Goal: Transaction & Acquisition: Book appointment/travel/reservation

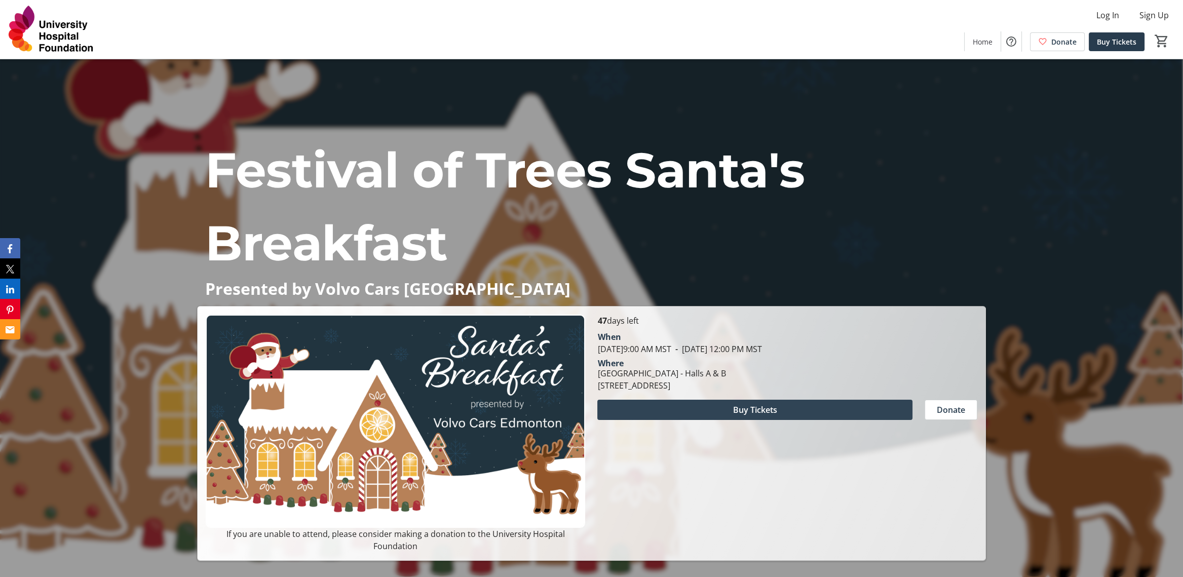
click at [748, 416] on span "Buy Tickets" at bounding box center [755, 410] width 44 height 12
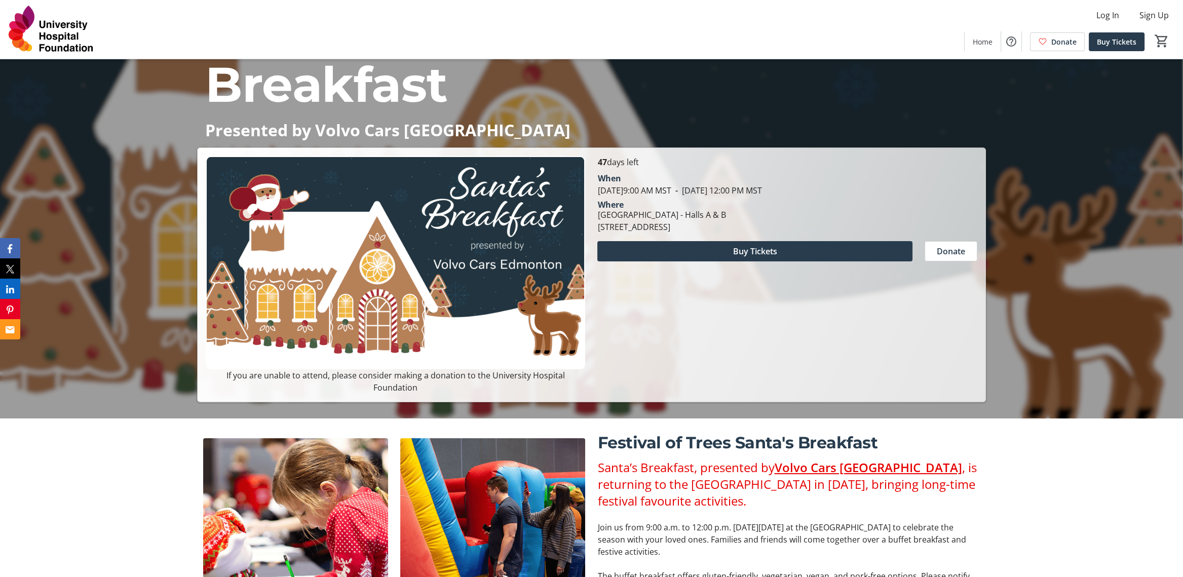
scroll to position [253, 0]
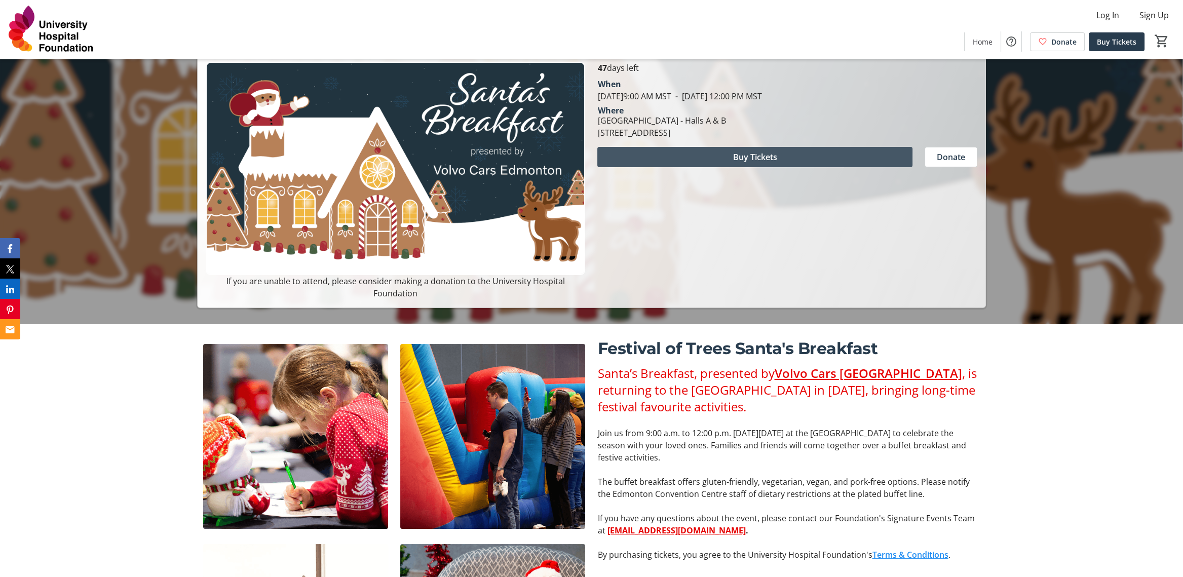
click at [749, 163] on span "Buy Tickets" at bounding box center [755, 157] width 44 height 12
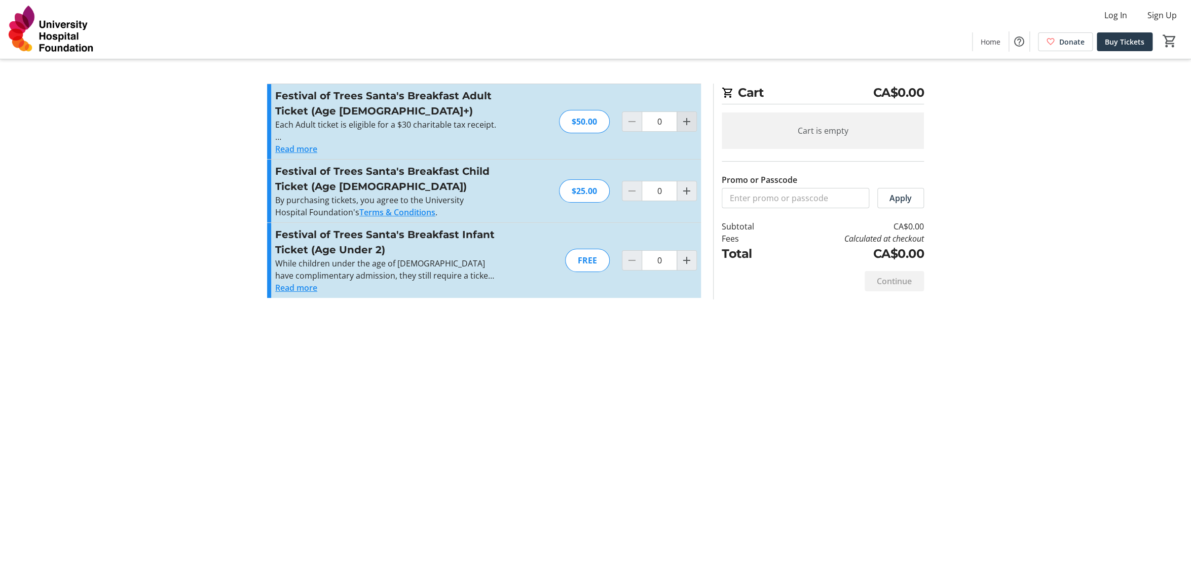
click at [685, 122] on mat-icon "Increment by one" at bounding box center [686, 122] width 12 height 12
click at [686, 122] on mat-icon "Increment by one" at bounding box center [686, 122] width 12 height 12
click at [686, 121] on mat-icon "Increment by one" at bounding box center [686, 122] width 12 height 12
click at [687, 121] on mat-icon "Increment by one" at bounding box center [686, 122] width 12 height 12
click at [687, 120] on mat-icon "Increment by one" at bounding box center [686, 122] width 12 height 12
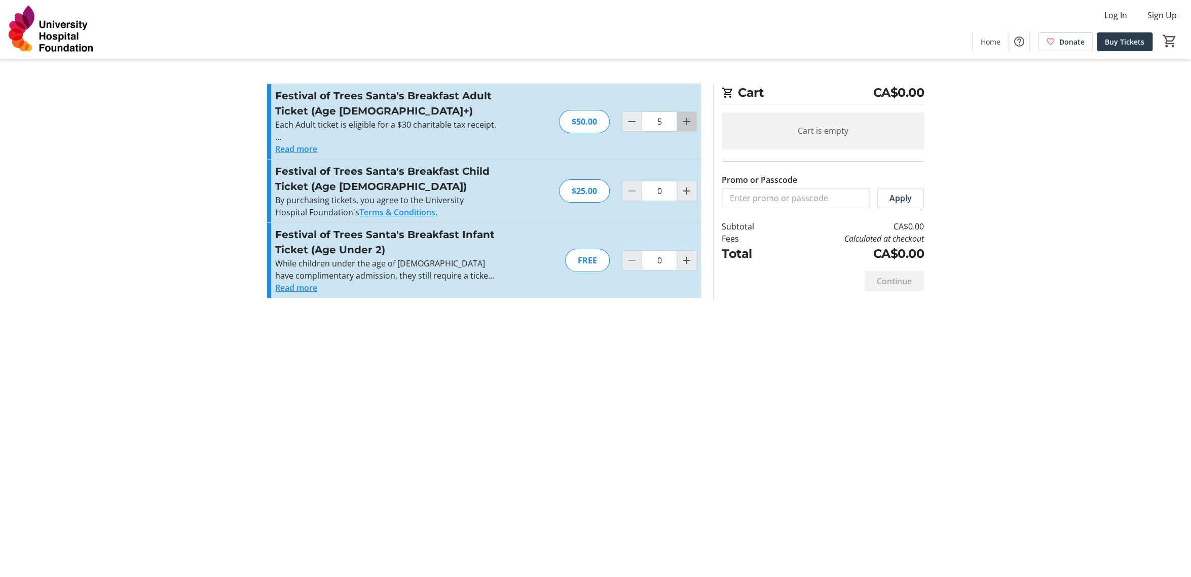
click at [687, 120] on mat-icon "Increment by one" at bounding box center [686, 122] width 12 height 12
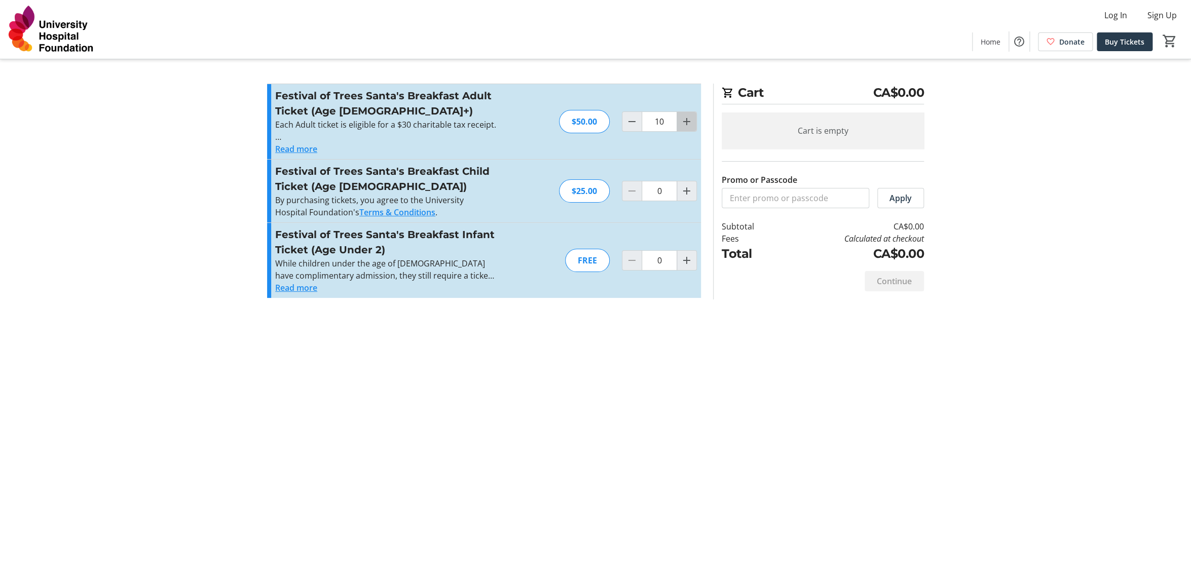
click at [686, 121] on mat-icon "Increment by one" at bounding box center [686, 122] width 12 height 12
click at [686, 122] on mat-icon "Increment by one" at bounding box center [686, 122] width 12 height 12
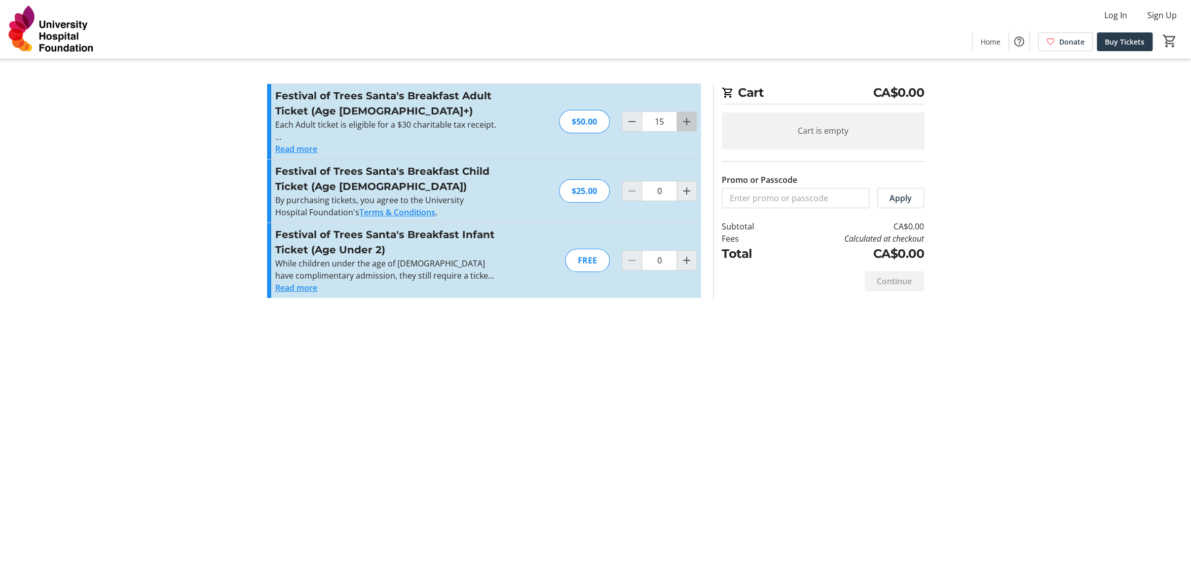
click at [686, 122] on mat-icon "Increment by one" at bounding box center [686, 122] width 12 height 12
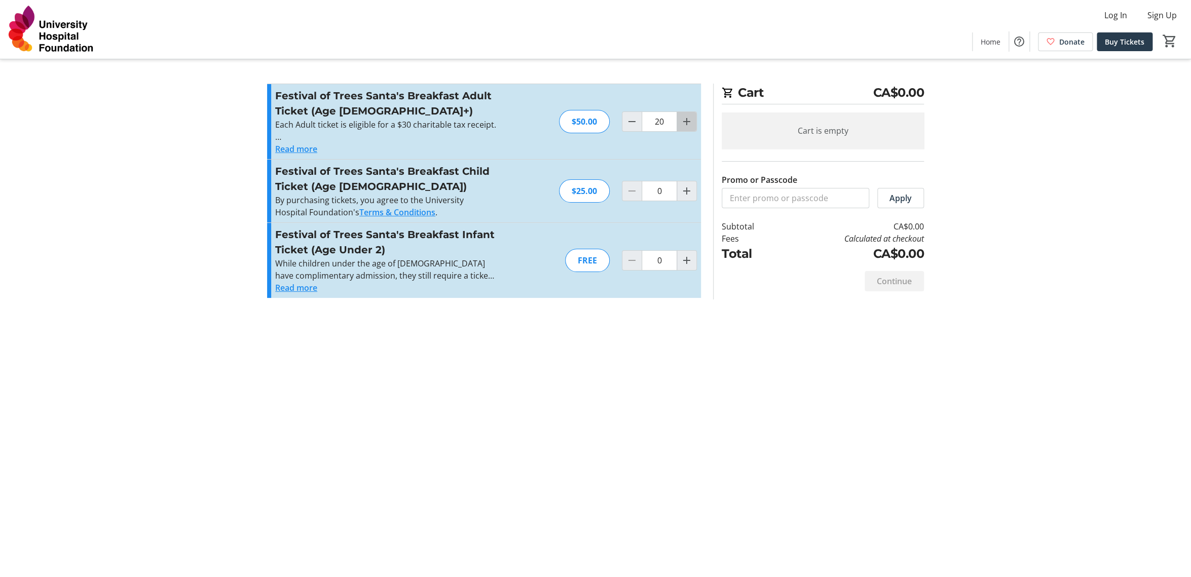
click at [686, 122] on mat-icon "Increment by one" at bounding box center [686, 122] width 12 height 12
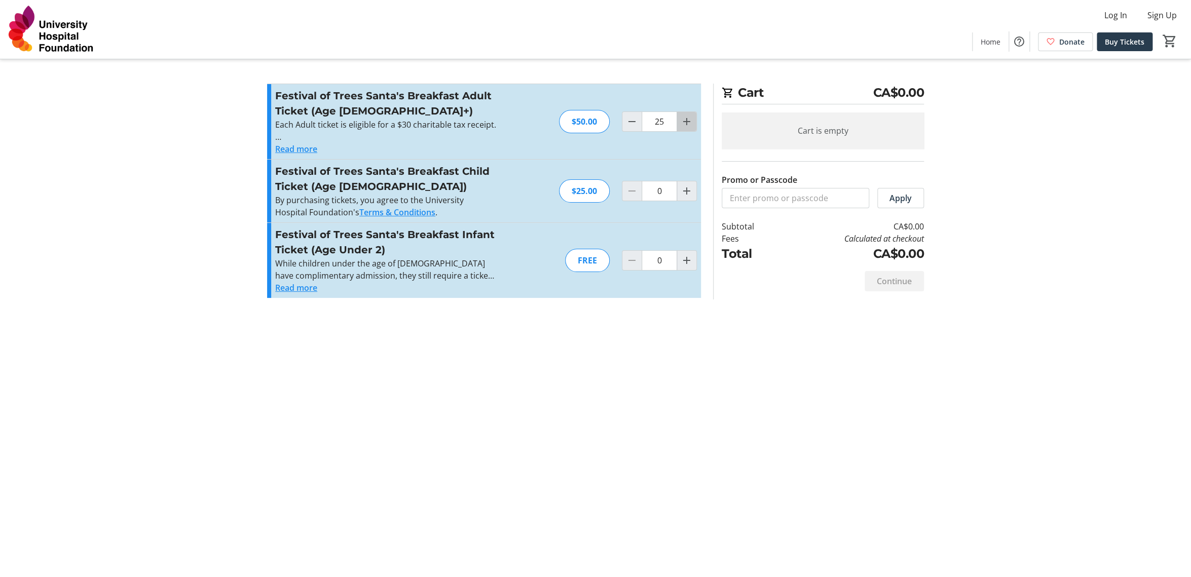
click at [686, 122] on mat-icon "Increment by one" at bounding box center [686, 122] width 12 height 12
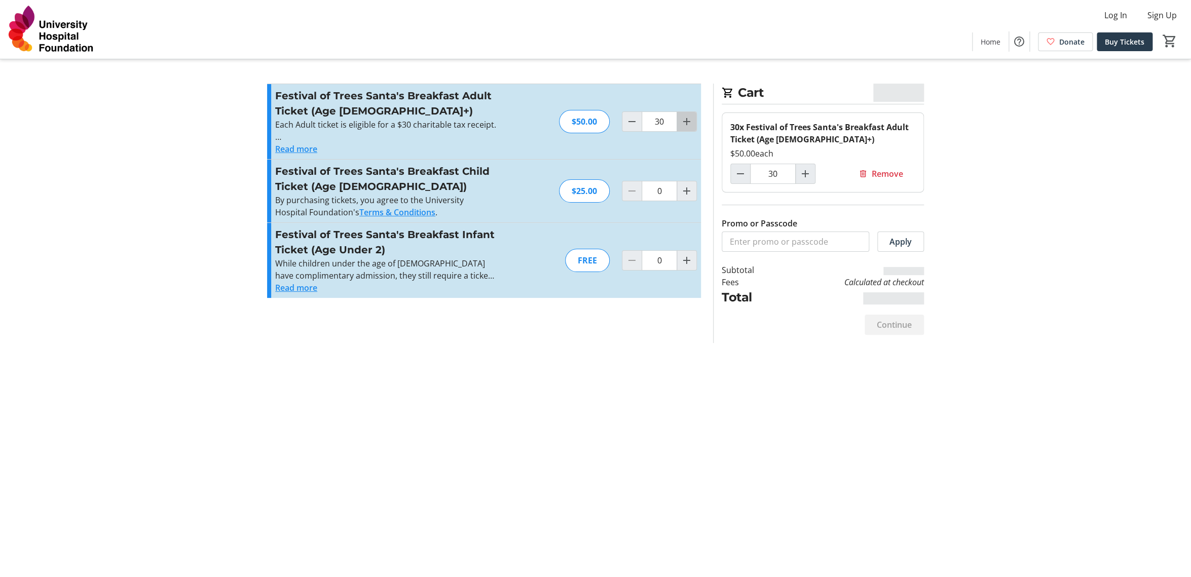
click at [686, 121] on mat-icon "Increment by one" at bounding box center [686, 122] width 12 height 12
type input "31"
click at [686, 121] on mat-icon "Increment by one" at bounding box center [686, 122] width 12 height 12
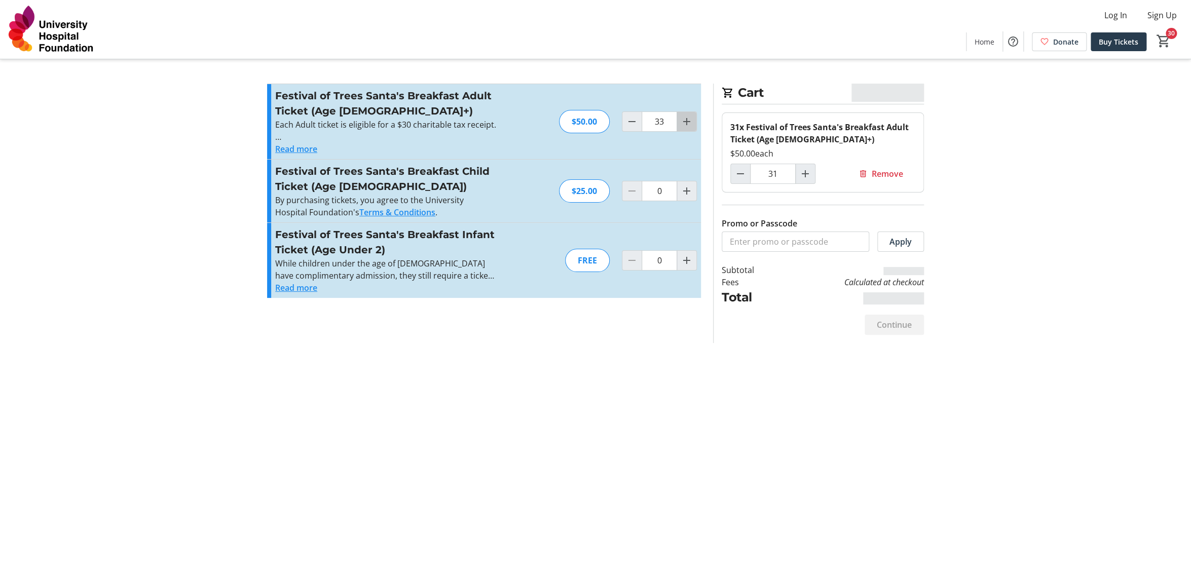
click at [687, 121] on mat-icon "Increment by one" at bounding box center [686, 122] width 12 height 12
type input "37"
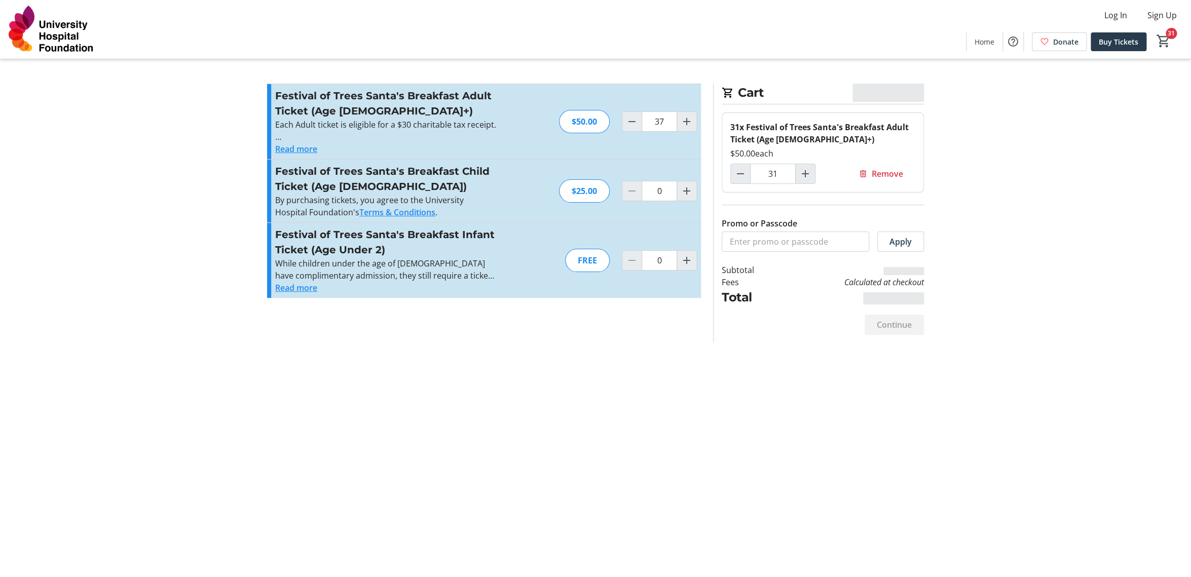
type input "37"
click at [689, 121] on mat-icon "Increment by one" at bounding box center [686, 122] width 12 height 12
click at [690, 121] on mat-icon "Increment by one" at bounding box center [686, 122] width 12 height 12
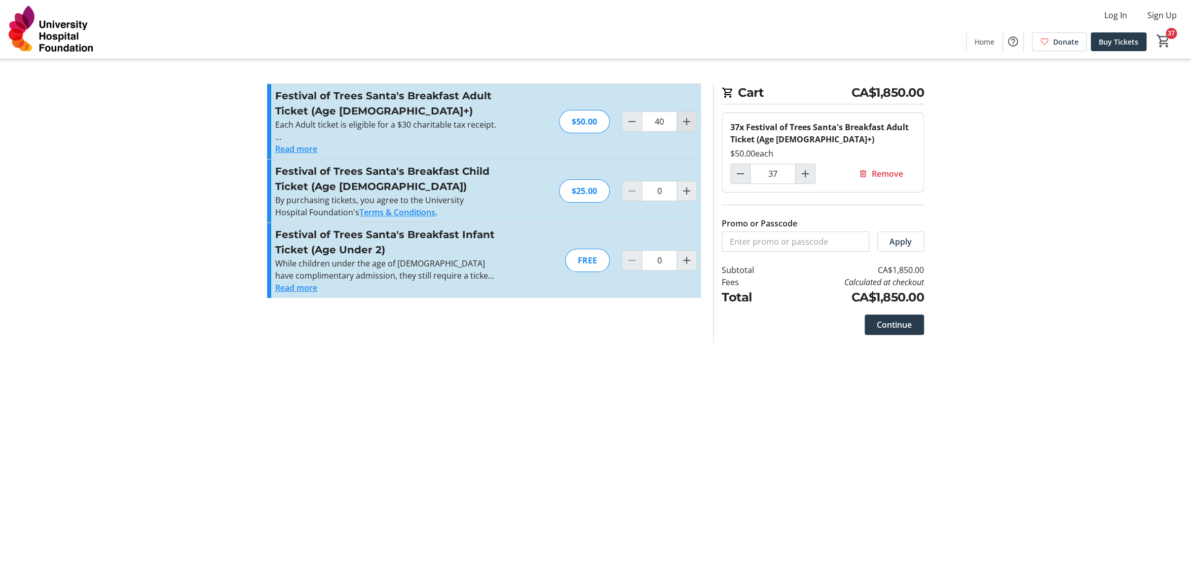
type input "41"
click at [628, 122] on mat-icon "Decrement by one" at bounding box center [632, 122] width 12 height 12
type input "40"
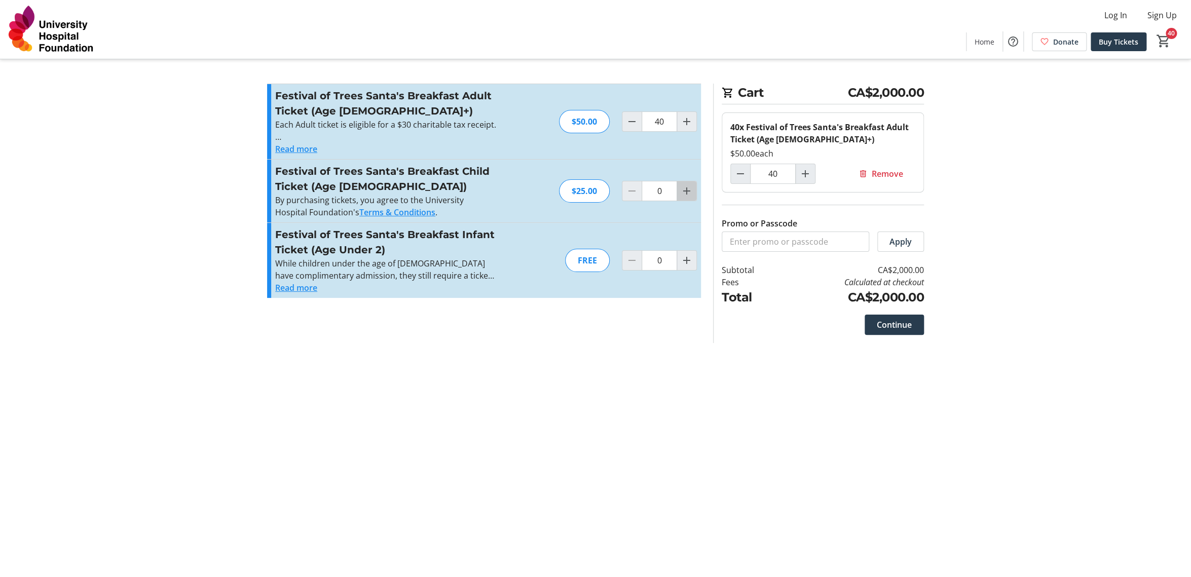
click at [686, 194] on mat-icon "Increment by one" at bounding box center [686, 191] width 12 height 12
click at [686, 191] on mat-icon "Increment by one" at bounding box center [686, 191] width 12 height 12
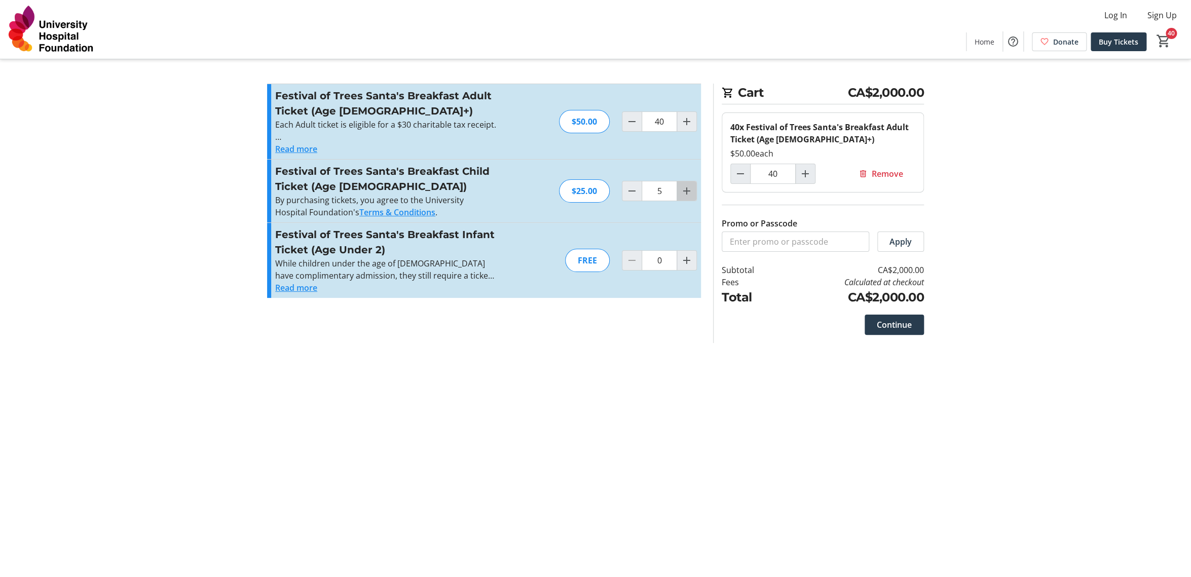
click at [686, 191] on mat-icon "Increment by one" at bounding box center [686, 191] width 12 height 12
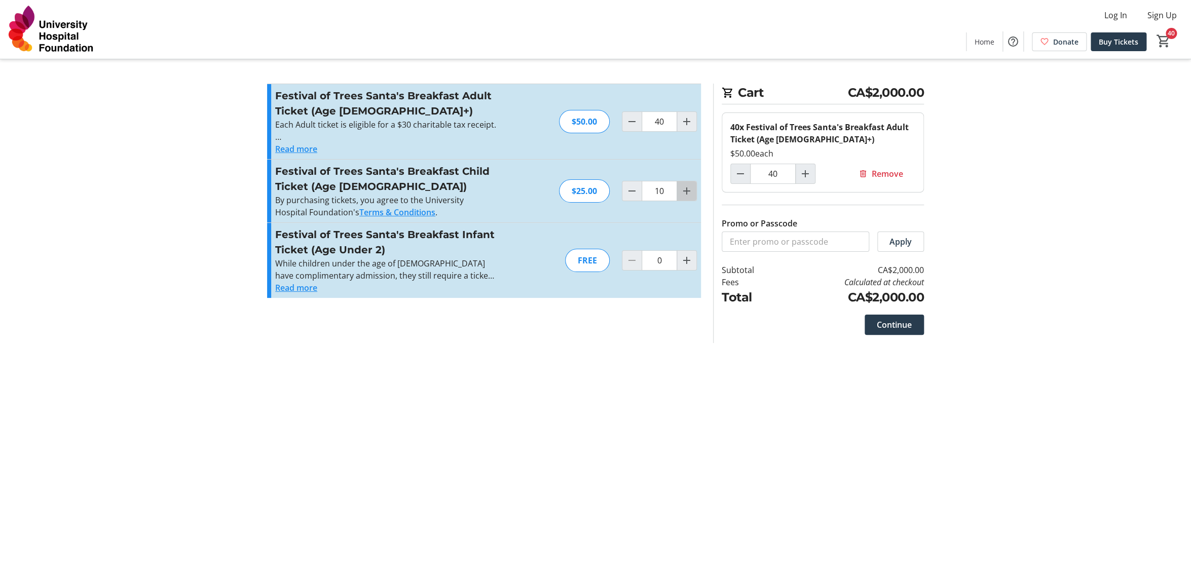
click at [686, 191] on mat-icon "Increment by one" at bounding box center [686, 191] width 12 height 12
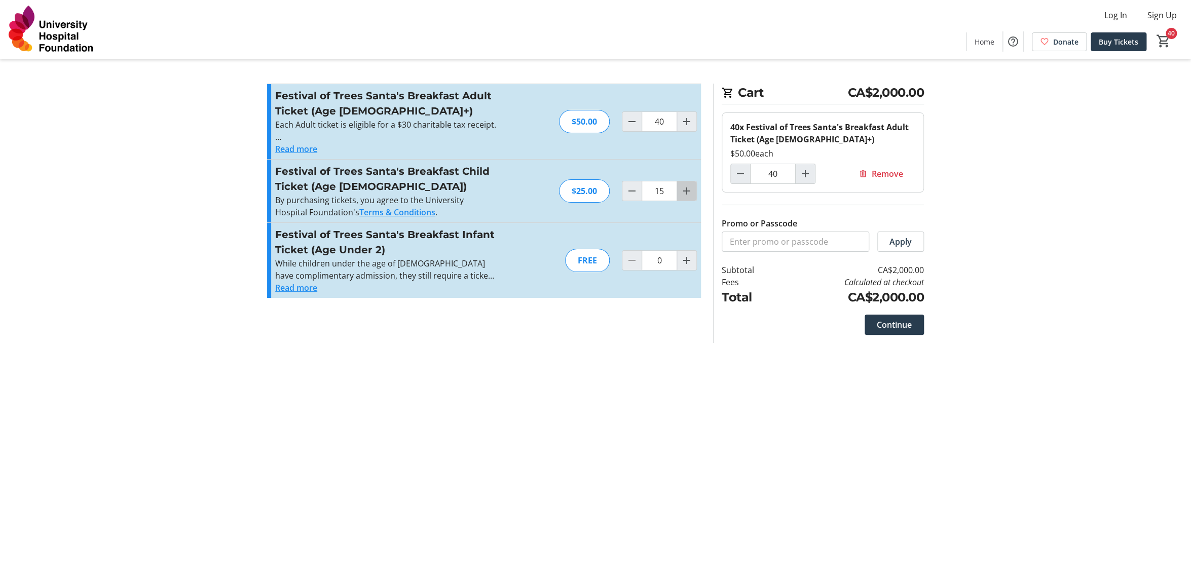
click at [686, 191] on mat-icon "Increment by one" at bounding box center [686, 191] width 12 height 12
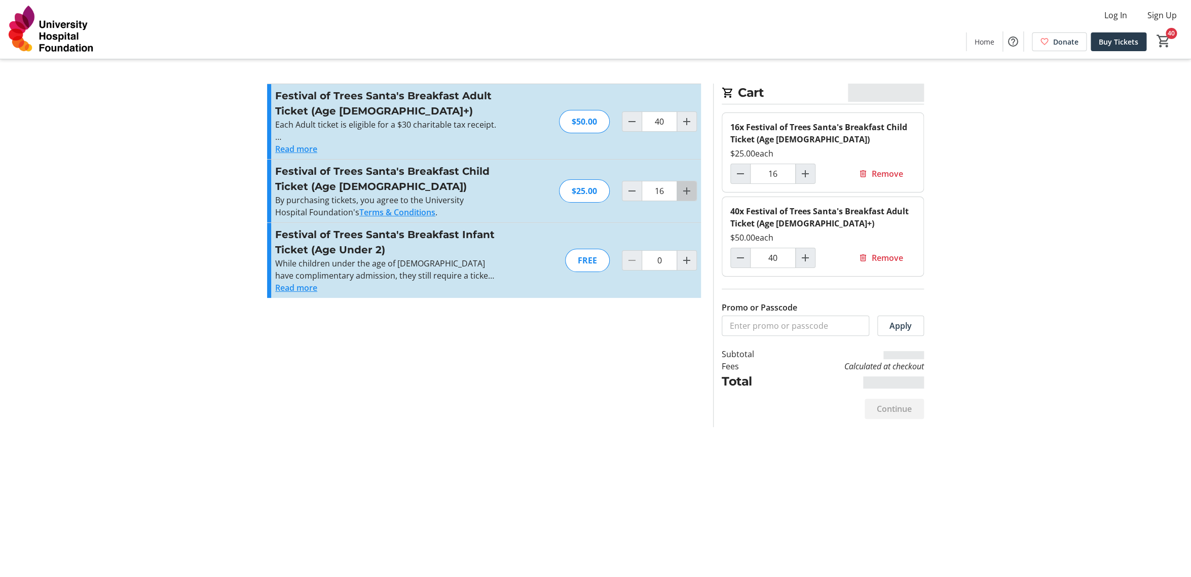
click at [686, 191] on mat-icon "Increment by one" at bounding box center [686, 191] width 12 height 12
type input "17"
click at [634, 194] on mat-icon "Decrement by one" at bounding box center [632, 191] width 12 height 12
type input "16"
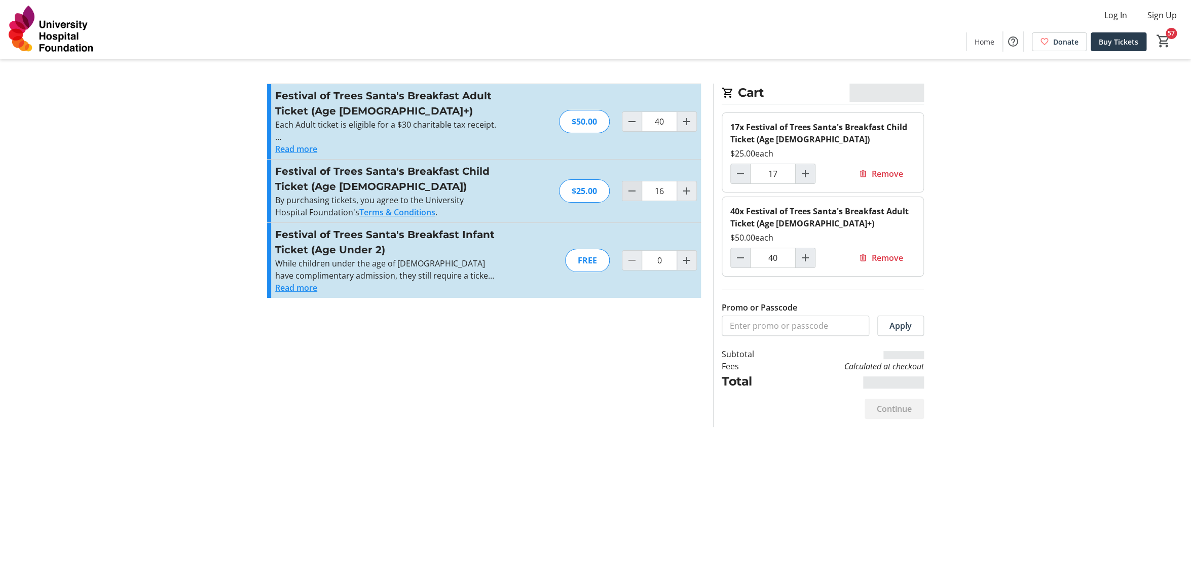
type input "16"
click at [686, 190] on mat-icon "Increment by one" at bounding box center [686, 191] width 12 height 12
type input "17"
click at [686, 190] on mat-icon "Increment by one" at bounding box center [686, 191] width 12 height 12
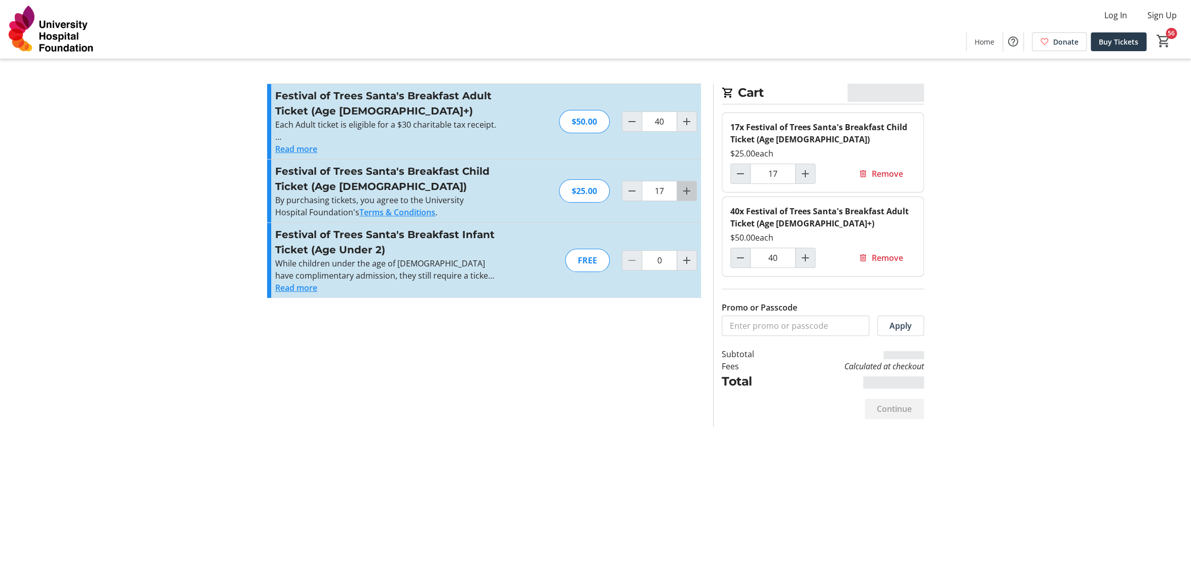
type input "18"
click at [690, 193] on mat-icon "Increment by one" at bounding box center [686, 191] width 12 height 12
type input "19"
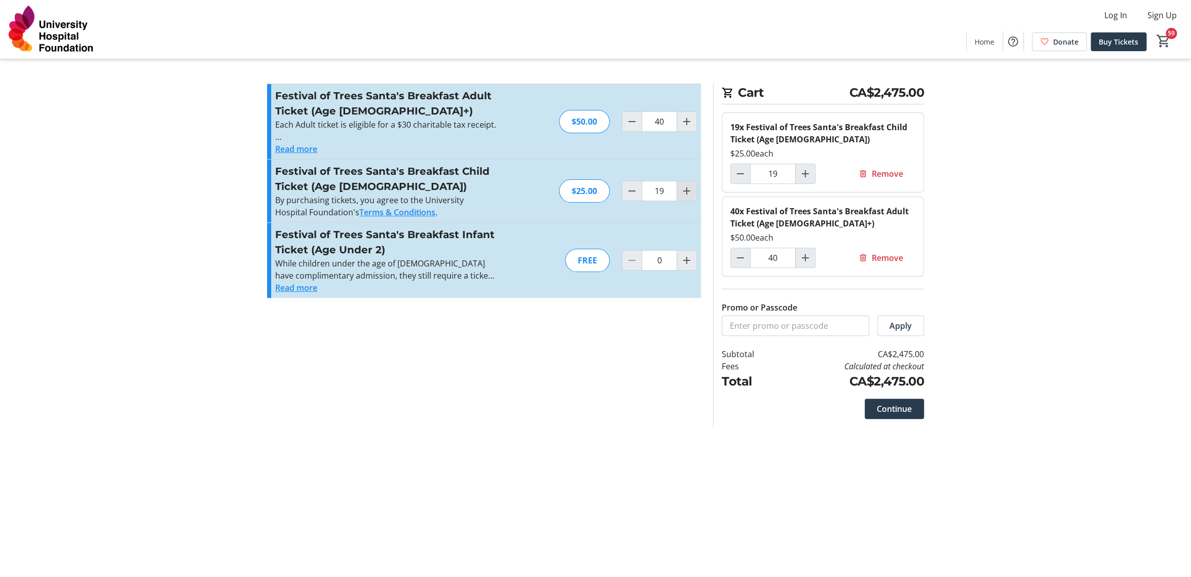
click at [689, 193] on mat-icon "Increment by one" at bounding box center [686, 191] width 12 height 12
type input "20"
click at [689, 193] on mat-icon "Increment by one" at bounding box center [686, 191] width 12 height 12
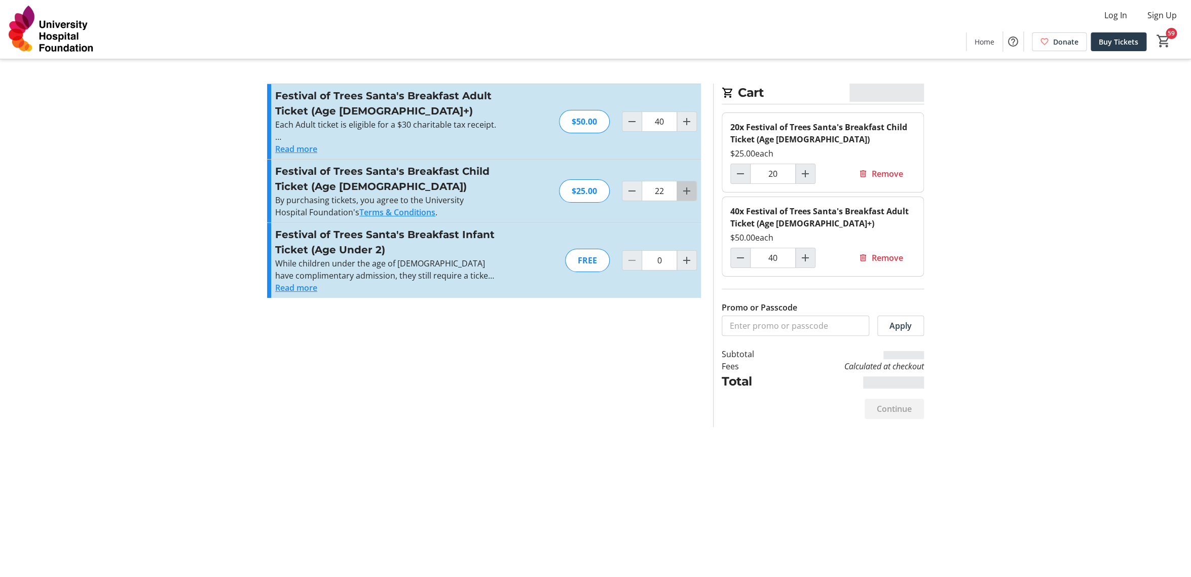
click at [689, 193] on mat-icon "Increment by one" at bounding box center [686, 191] width 12 height 12
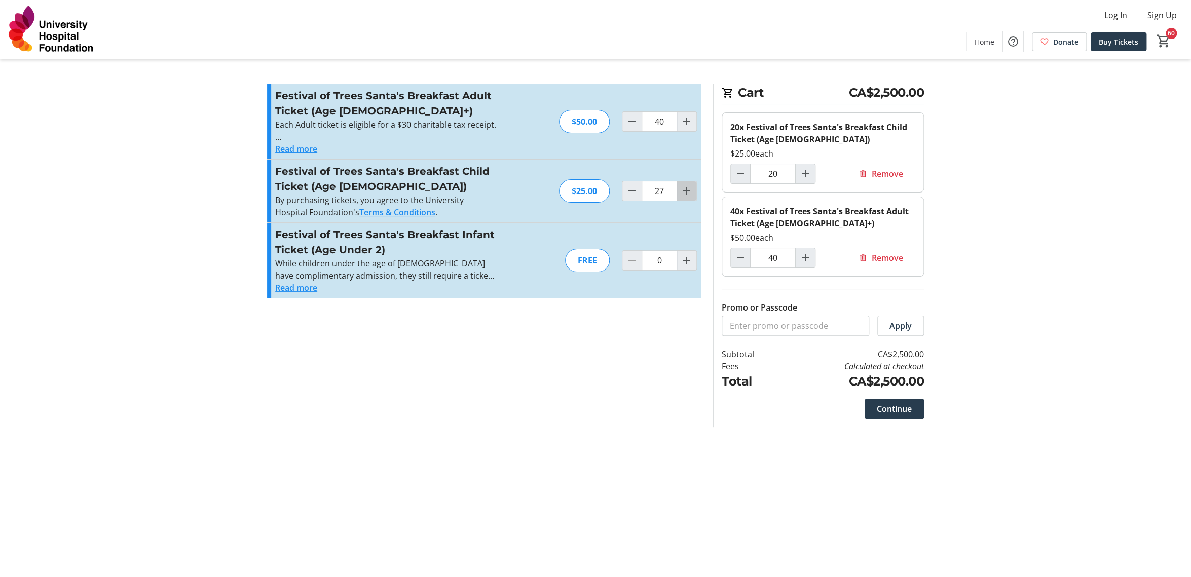
click at [689, 193] on mat-icon "Increment by one" at bounding box center [686, 191] width 12 height 12
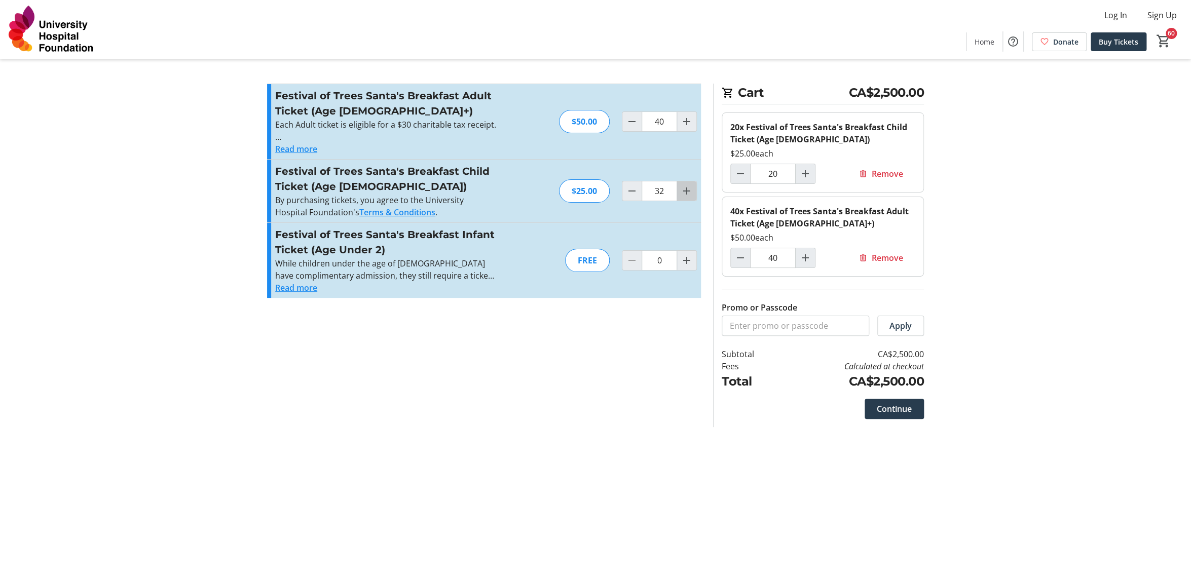
click at [689, 193] on mat-icon "Increment by one" at bounding box center [686, 191] width 12 height 12
type input "34"
click at [689, 193] on mat-icon "Increment by one" at bounding box center [686, 191] width 12 height 12
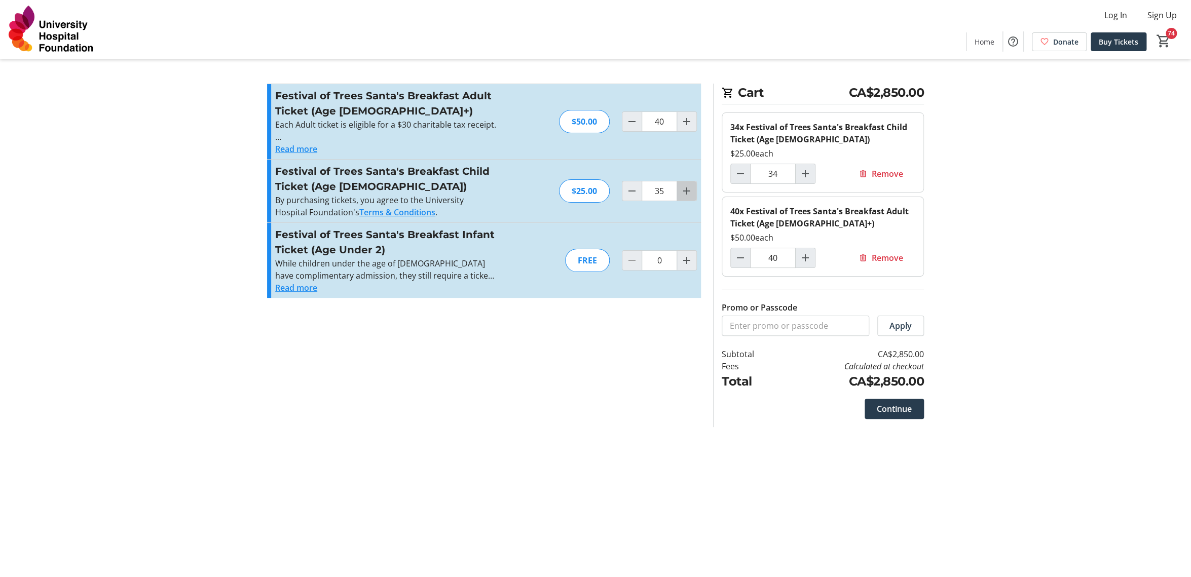
click at [689, 193] on mat-icon "Increment by one" at bounding box center [686, 191] width 12 height 12
type input "37"
click at [689, 193] on mat-icon "Increment by one" at bounding box center [686, 191] width 12 height 12
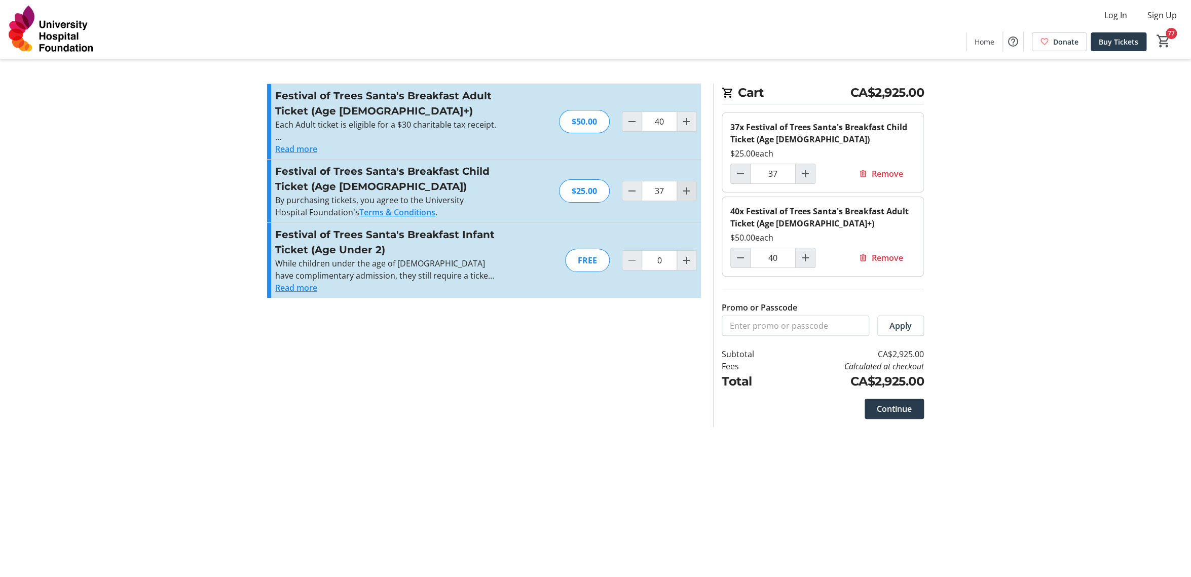
type input "38"
click at [689, 193] on mat-icon "Increment by one" at bounding box center [686, 191] width 12 height 12
type input "39"
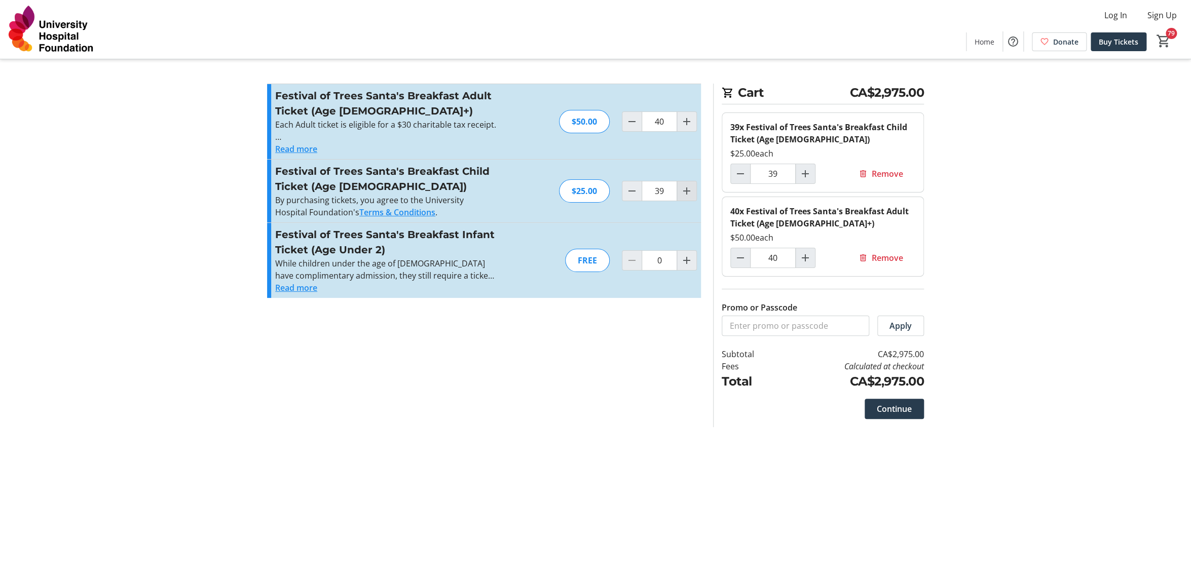
click at [689, 193] on mat-icon "Increment by one" at bounding box center [686, 191] width 12 height 12
type input "40"
click at [687, 260] on mat-icon "Increment by one" at bounding box center [686, 260] width 12 height 12
click at [686, 260] on mat-icon "Increment by one" at bounding box center [686, 260] width 12 height 12
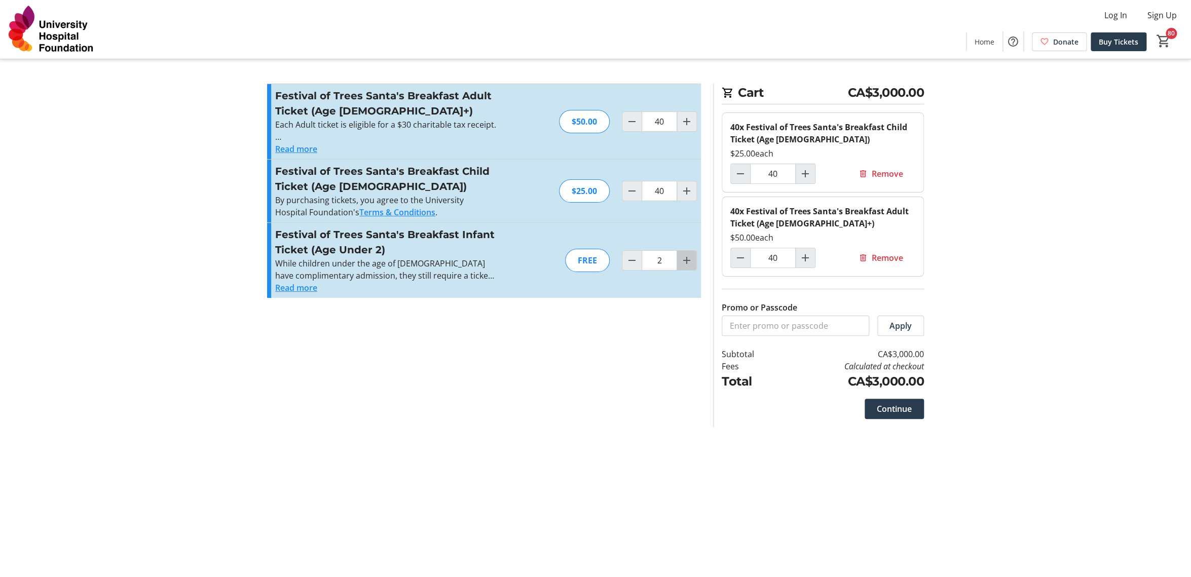
click at [686, 260] on mat-icon "Increment by one" at bounding box center [686, 260] width 12 height 12
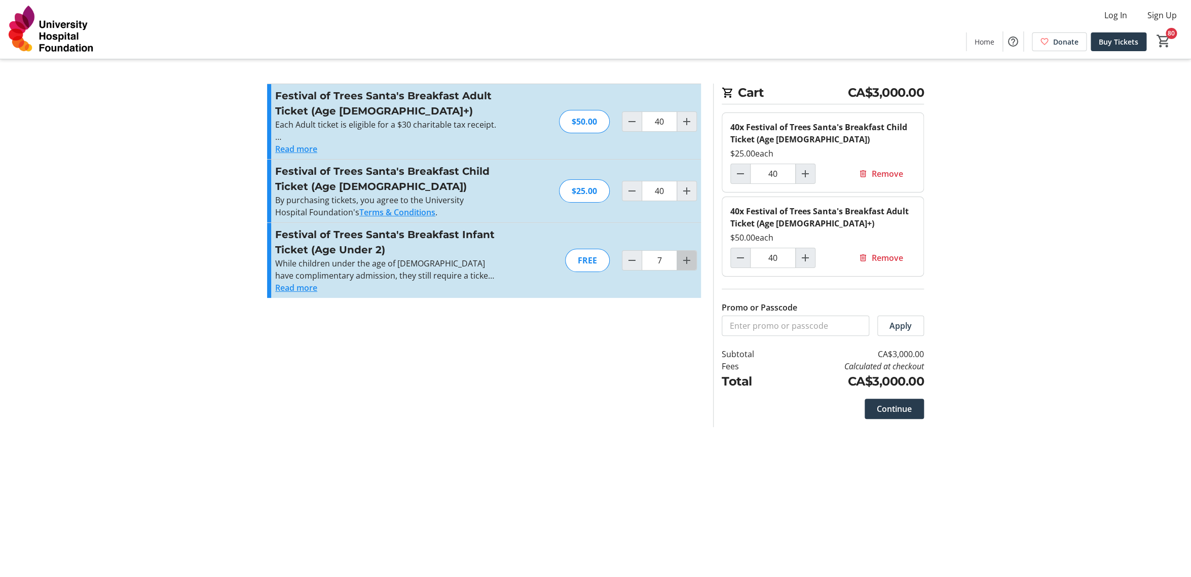
click at [686, 260] on mat-icon "Increment by one" at bounding box center [686, 260] width 12 height 12
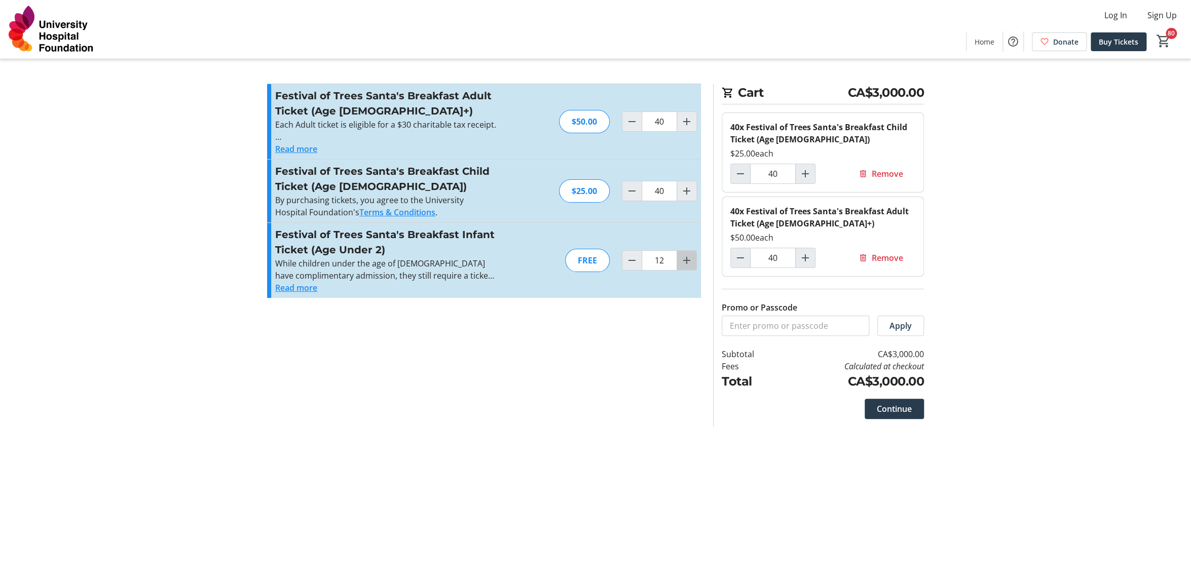
click at [686, 260] on mat-icon "Increment by one" at bounding box center [686, 260] width 12 height 12
click at [686, 259] on mat-icon "Increment by one" at bounding box center [686, 260] width 12 height 12
click at [686, 258] on mat-icon "Increment by one" at bounding box center [686, 260] width 12 height 12
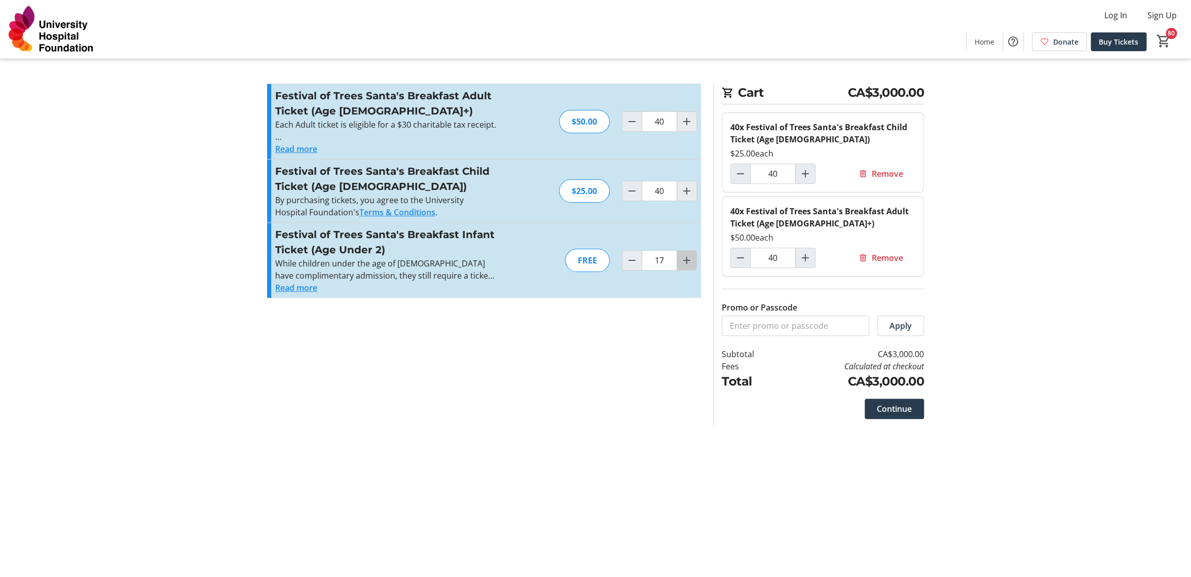
click at [686, 259] on mat-icon "Increment by one" at bounding box center [686, 260] width 12 height 12
click at [687, 259] on mat-icon "Increment by one" at bounding box center [686, 260] width 12 height 12
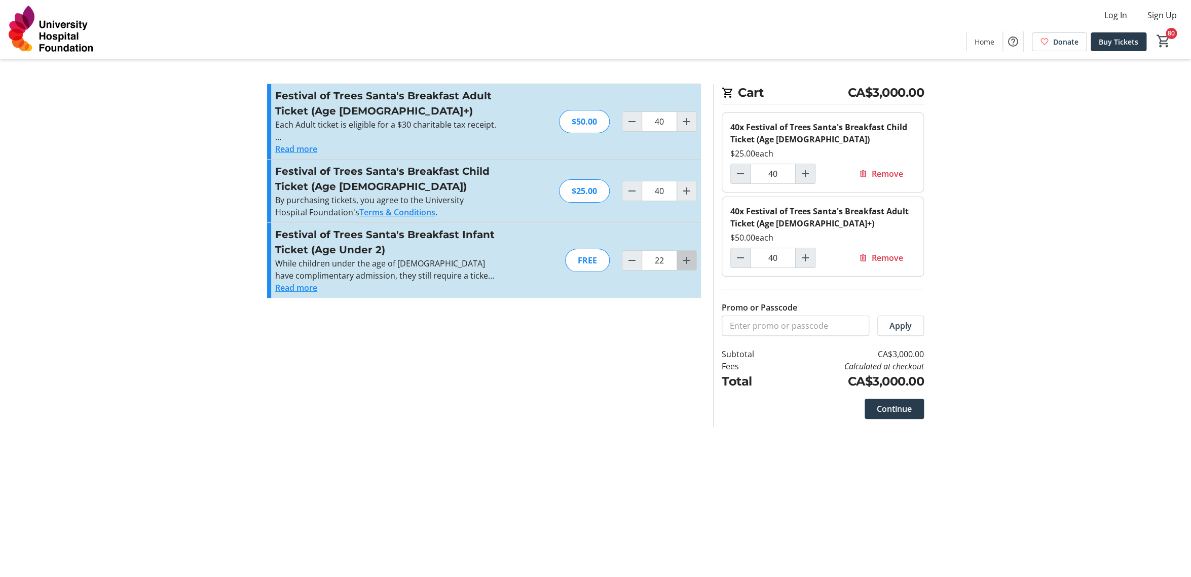
click at [687, 259] on mat-icon "Increment by one" at bounding box center [686, 260] width 12 height 12
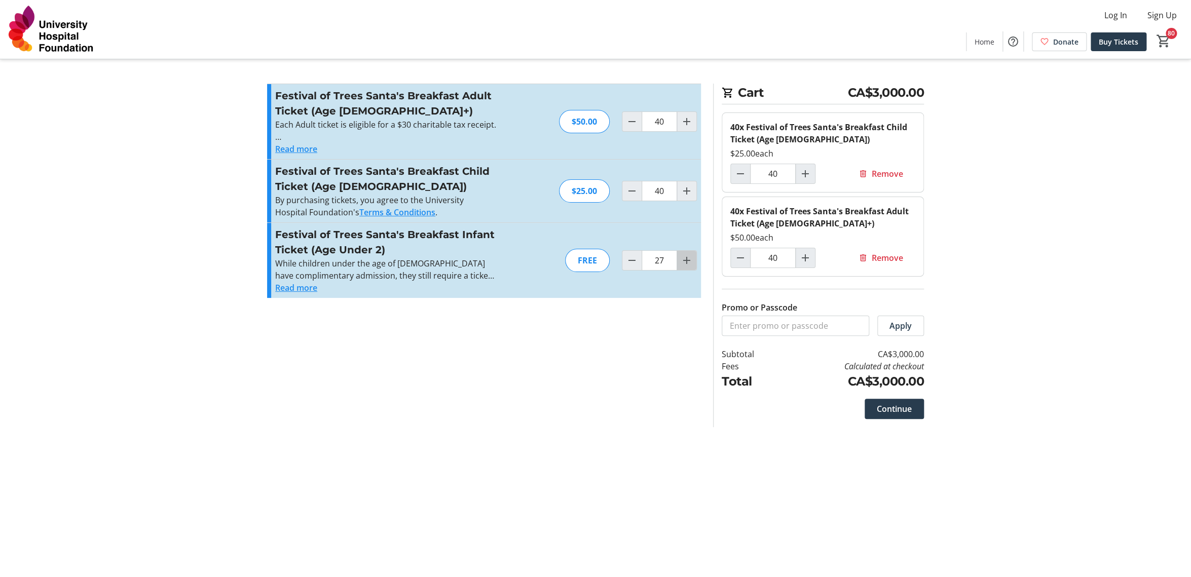
click at [687, 259] on mat-icon "Increment by one" at bounding box center [686, 260] width 12 height 12
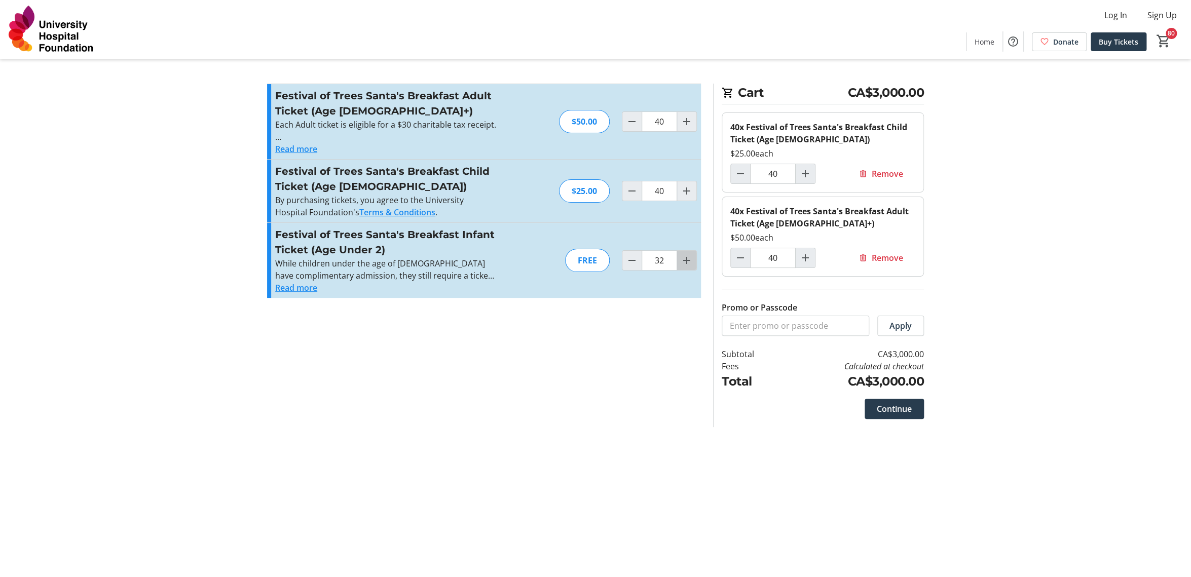
click at [687, 259] on mat-icon "Increment by one" at bounding box center [686, 260] width 12 height 12
click at [687, 260] on mat-icon "Increment by one" at bounding box center [686, 260] width 12 height 12
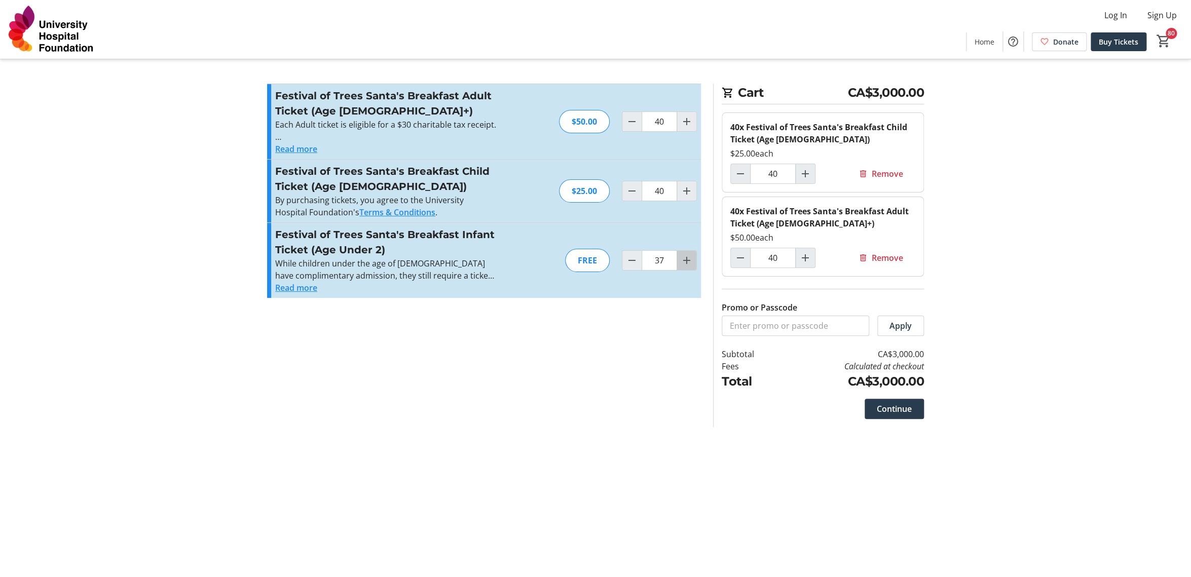
click at [687, 260] on mat-icon "Increment by one" at bounding box center [686, 260] width 12 height 12
click at [687, 261] on mat-icon "Increment by one" at bounding box center [686, 260] width 12 height 12
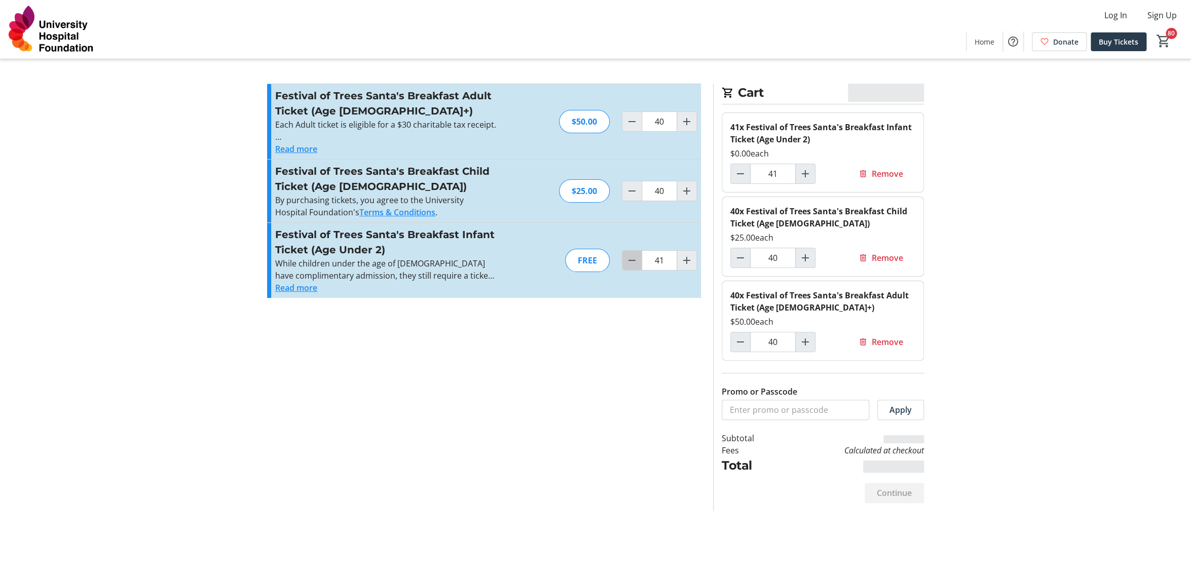
click at [633, 264] on mat-icon "Decrement by one" at bounding box center [632, 260] width 12 height 12
type input "40"
